Goal: Transaction & Acquisition: Purchase product/service

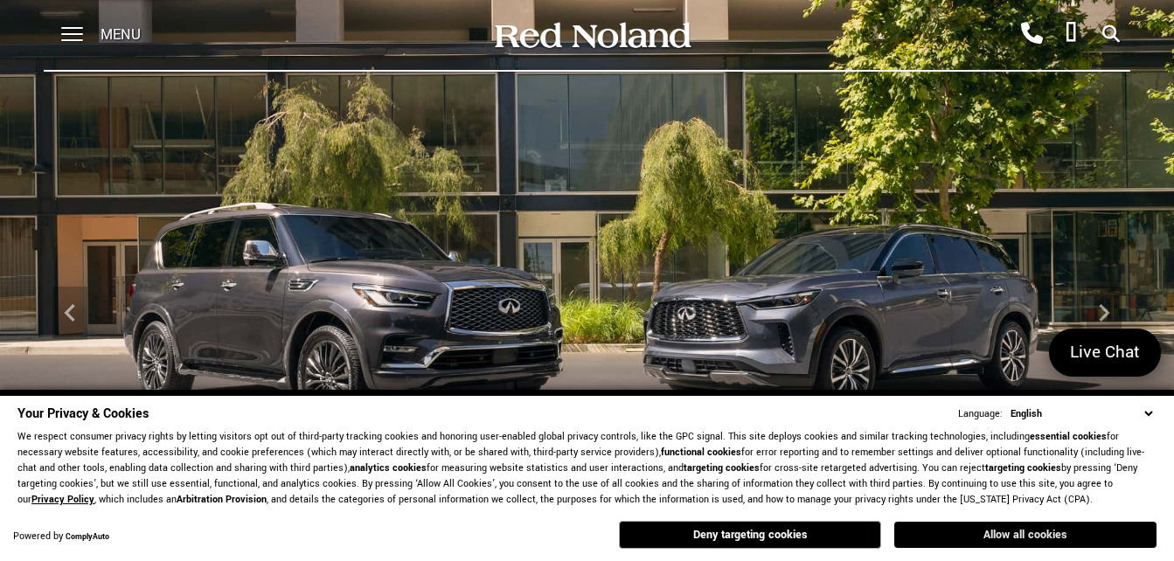
click at [1001, 539] on button "Allow all cookies" at bounding box center [1025, 535] width 262 height 26
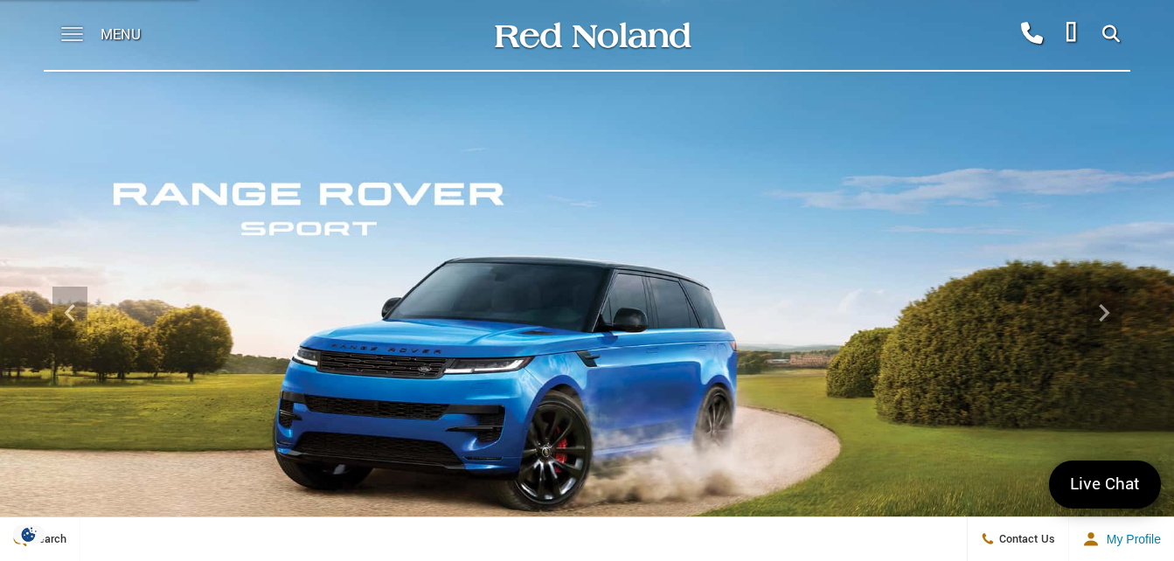
click at [76, 41] on span at bounding box center [72, 35] width 22 height 70
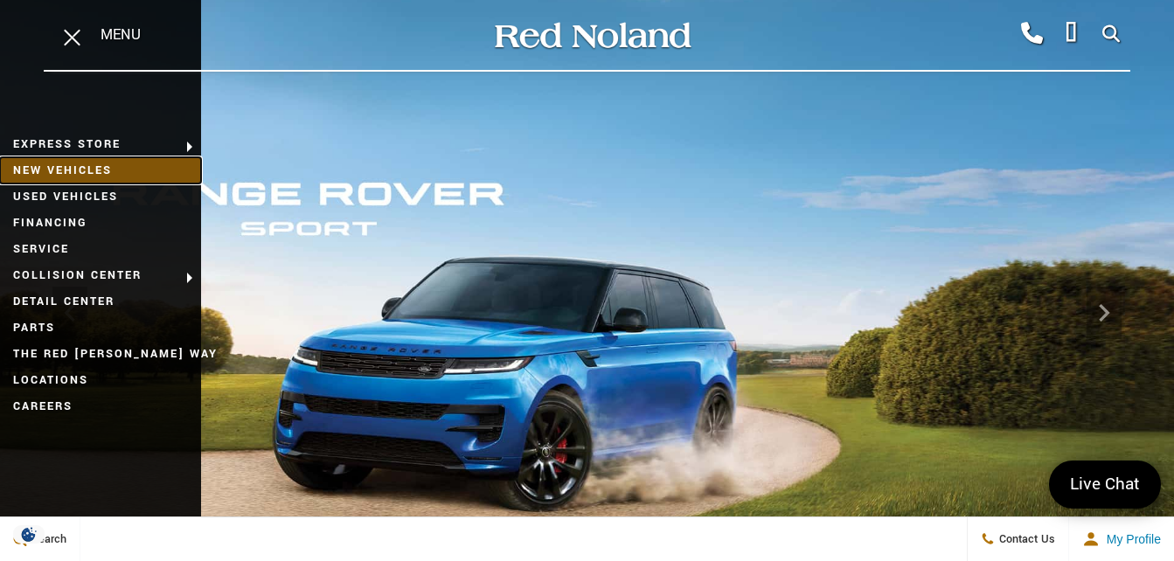
click at [82, 172] on link "New Vehicles" at bounding box center [100, 170] width 201 height 26
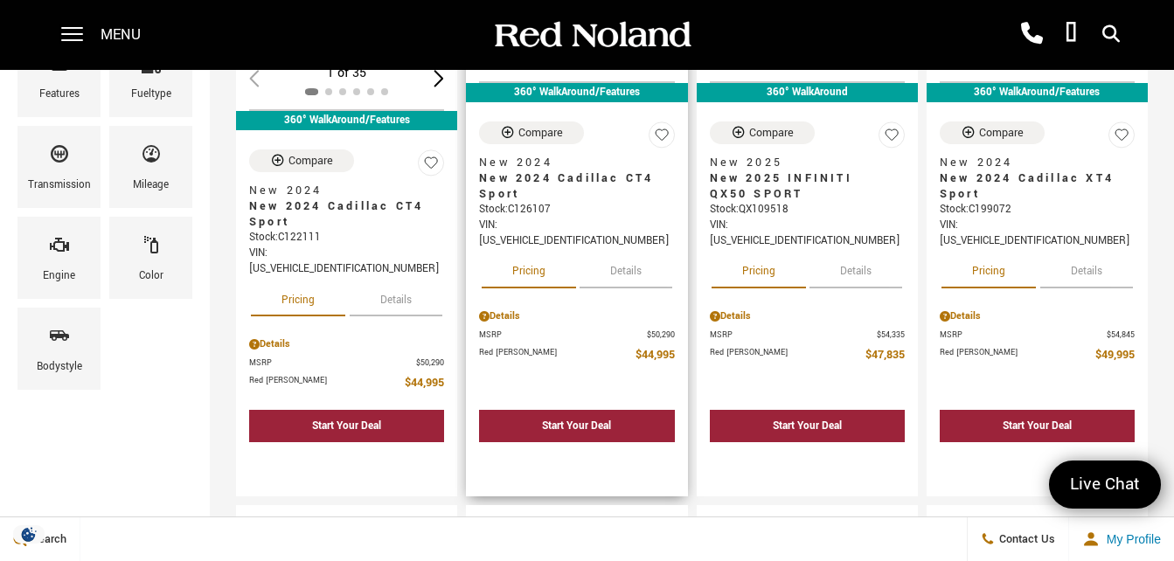
scroll to position [423, 0]
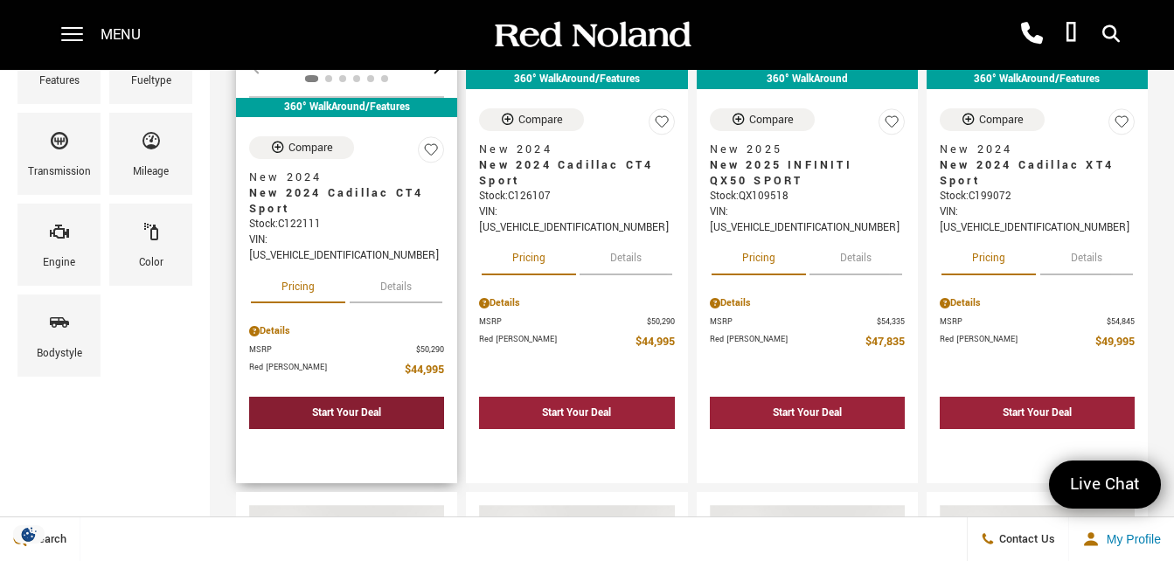
click at [414, 397] on div "Start Your Deal" at bounding box center [346, 413] width 195 height 32
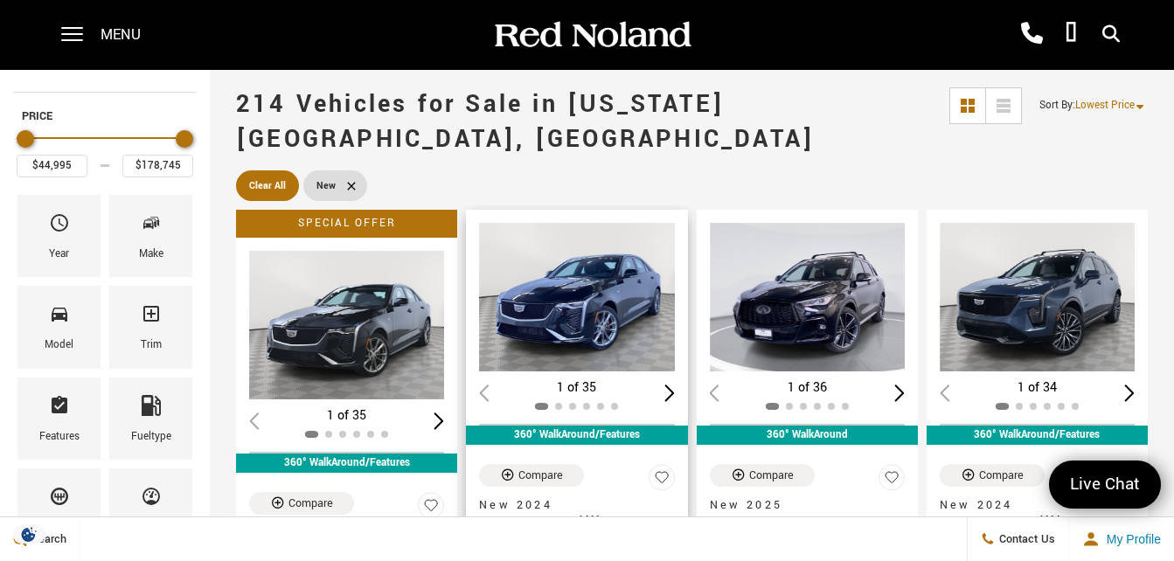
scroll to position [65, 0]
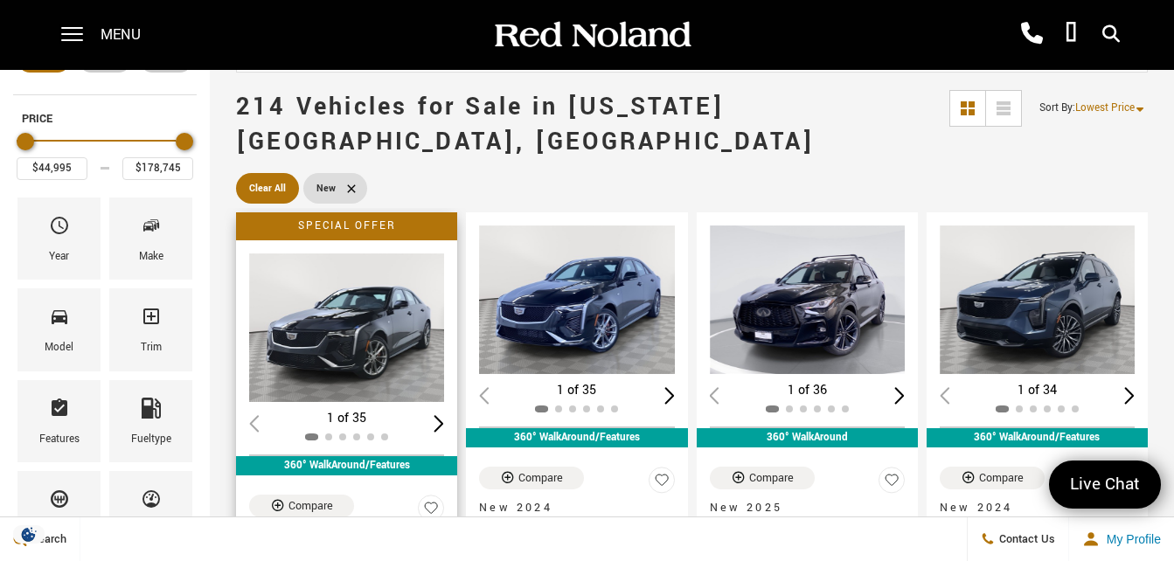
click at [353, 338] on img "1 / 2" at bounding box center [348, 328] width 198 height 149
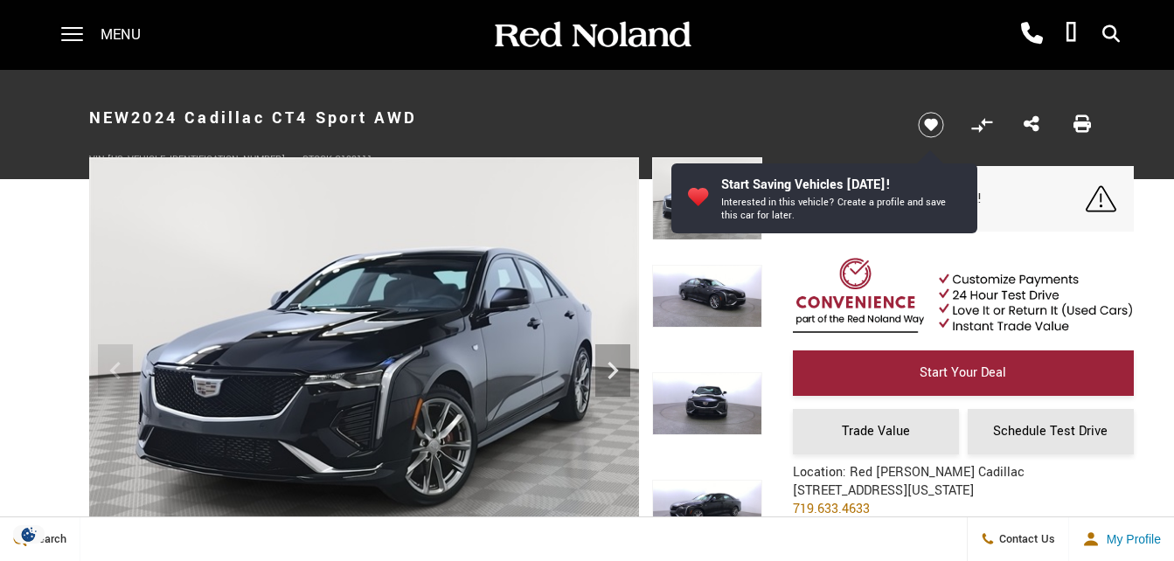
scroll to position [115, 0]
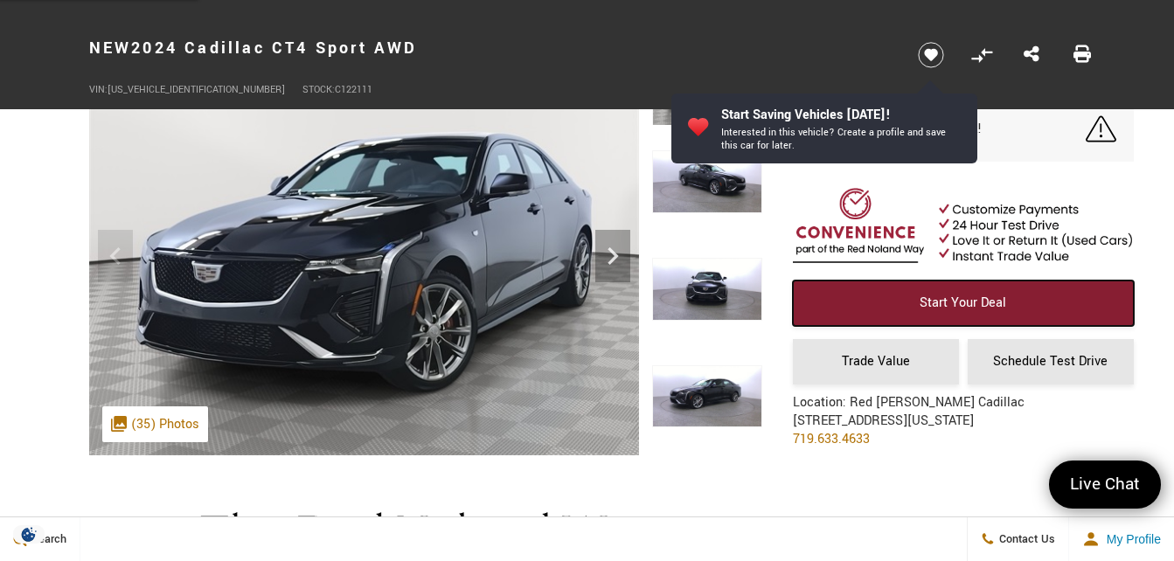
click at [937, 296] on span "Start Your Deal" at bounding box center [963, 303] width 87 height 18
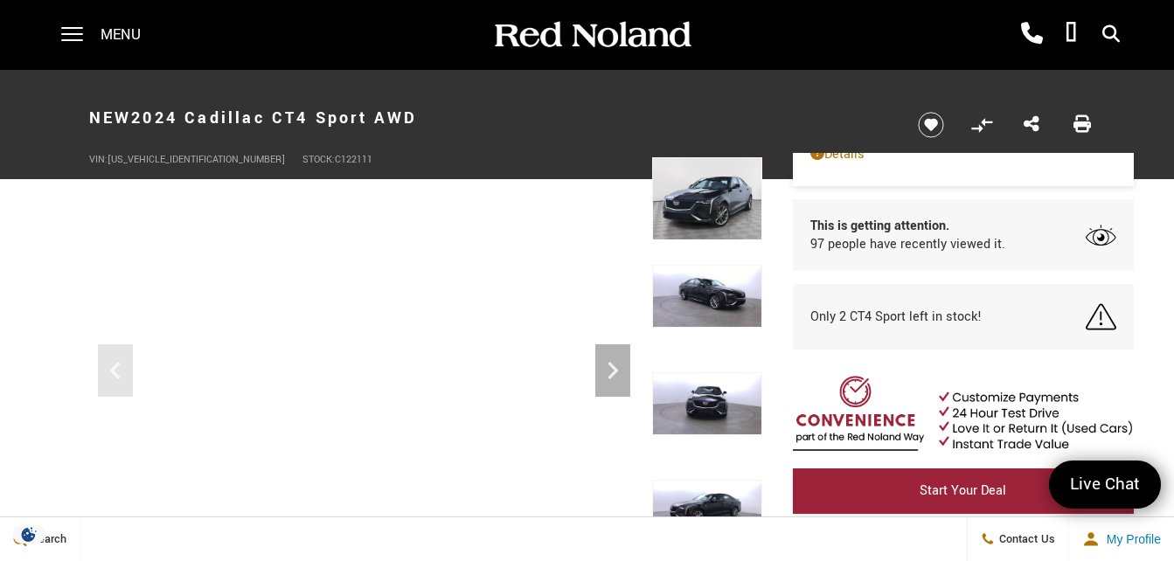
scroll to position [0, 0]
